Goal: Information Seeking & Learning: Learn about a topic

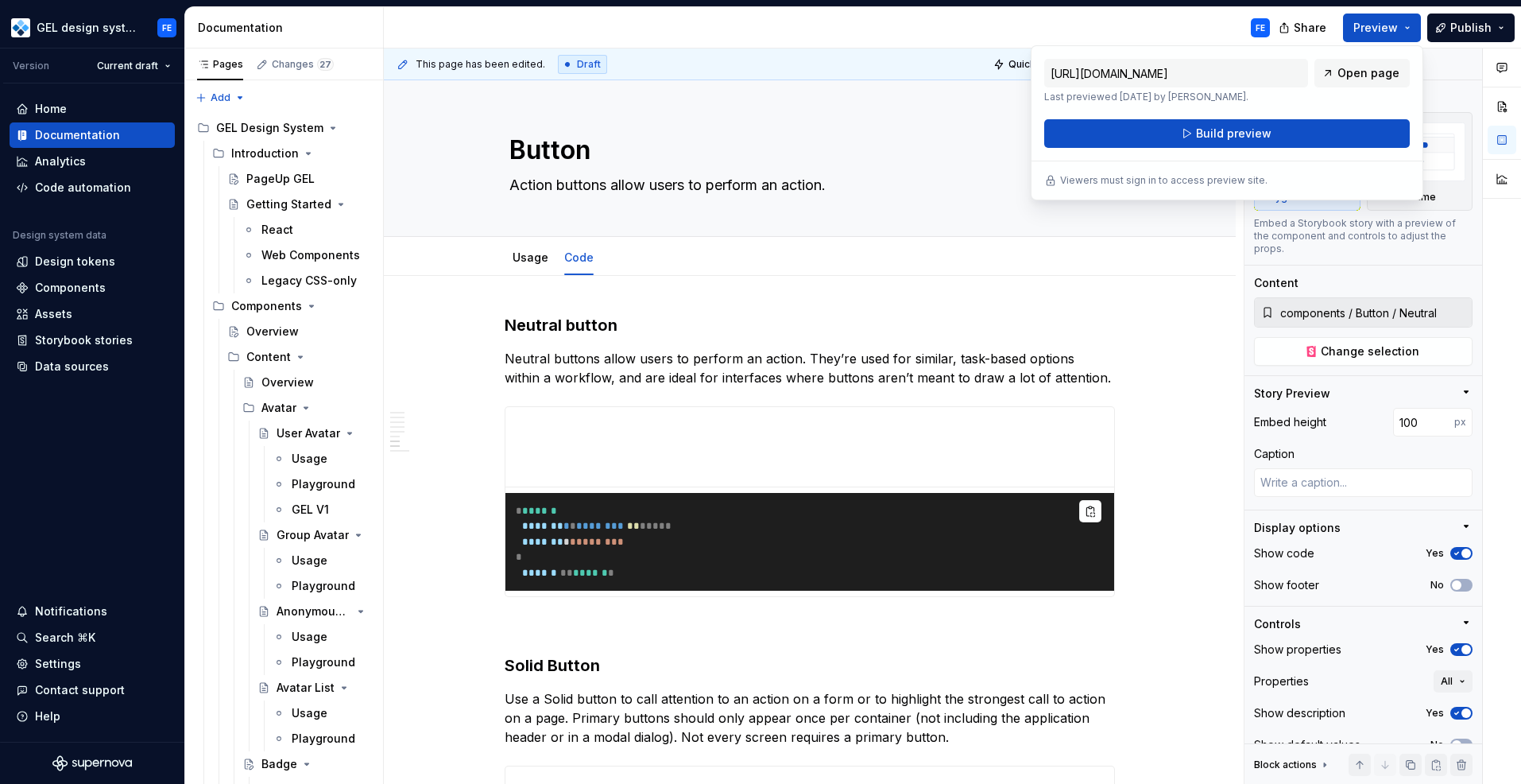
scroll to position [2060, 0]
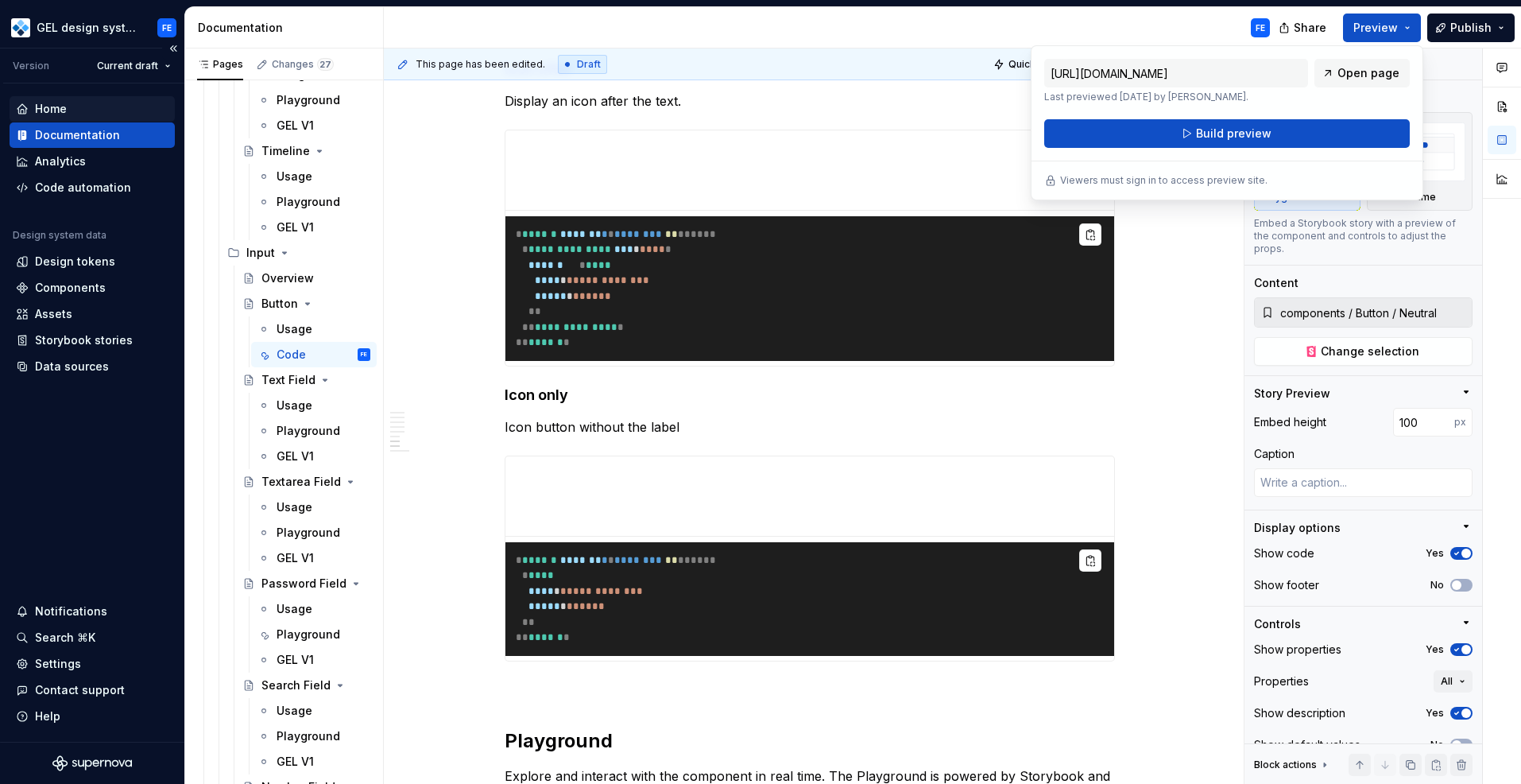
type textarea "*"
click at [38, 115] on div "Home" at bounding box center [51, 108] width 31 height 16
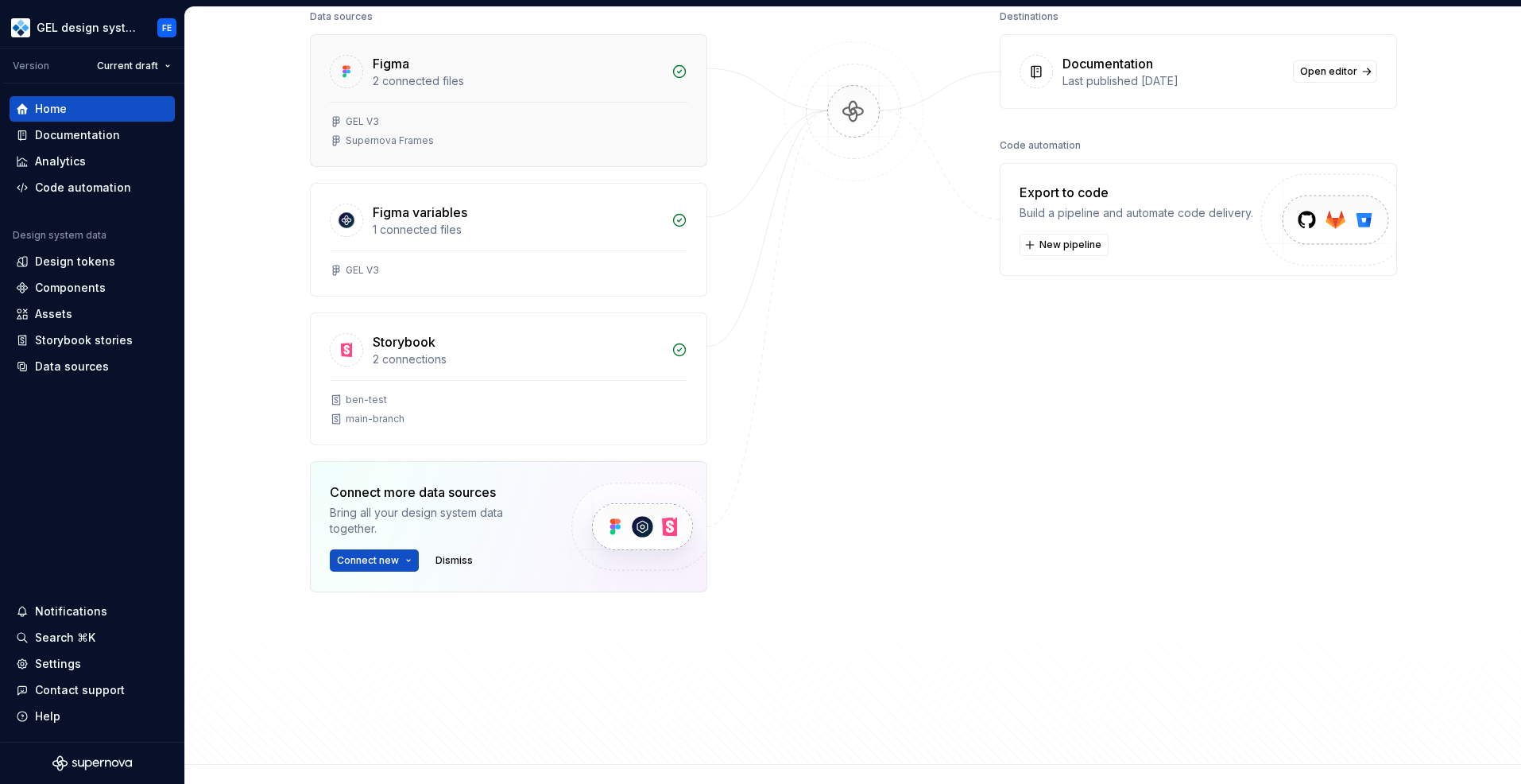
scroll to position [222, 0]
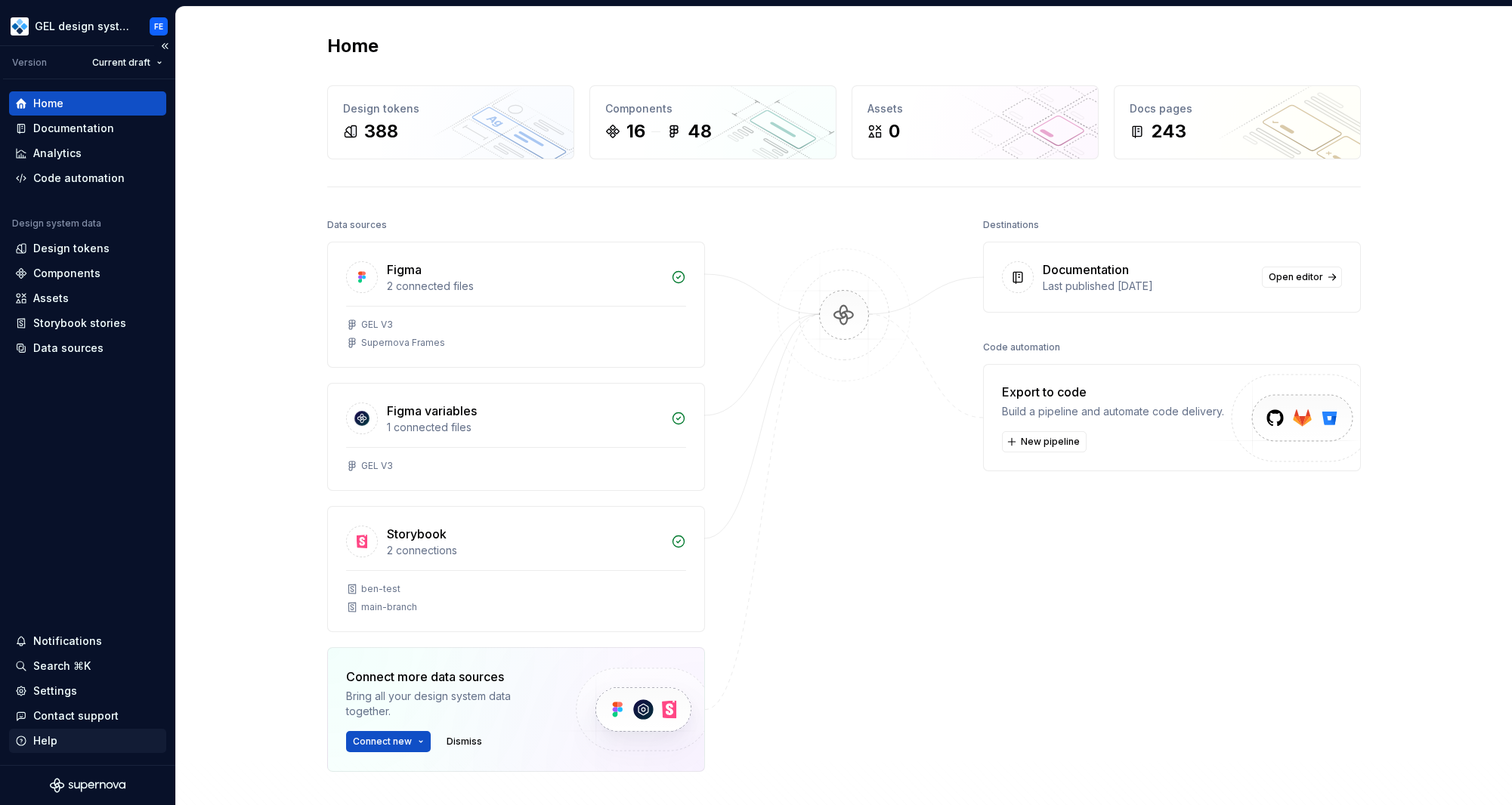
click at [62, 744] on div "Help" at bounding box center [87, 741] width 145 height 15
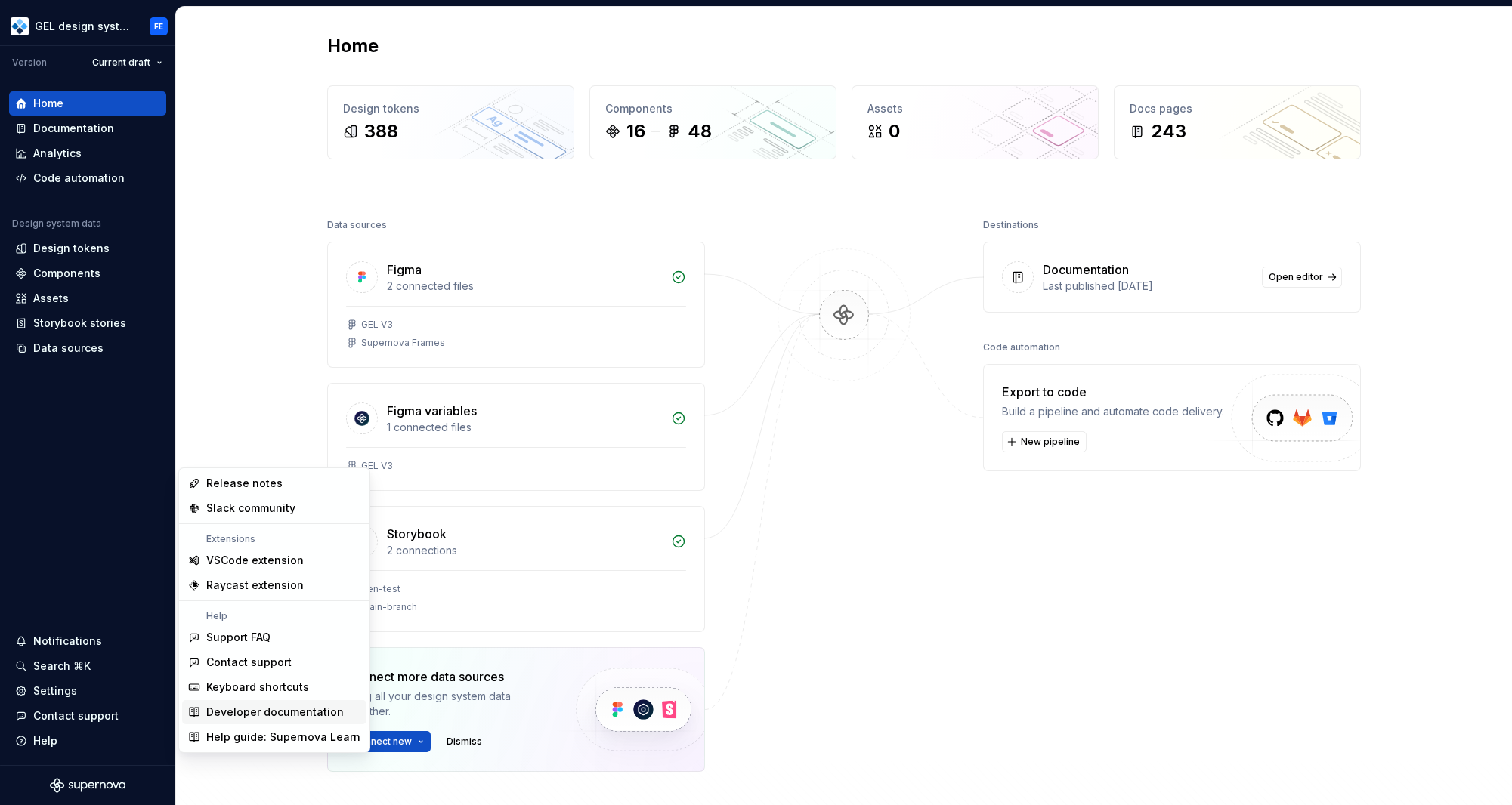
click at [263, 712] on div "Developer documentation" at bounding box center [275, 712] width 137 height 15
